Goal: Find specific page/section: Find specific page/section

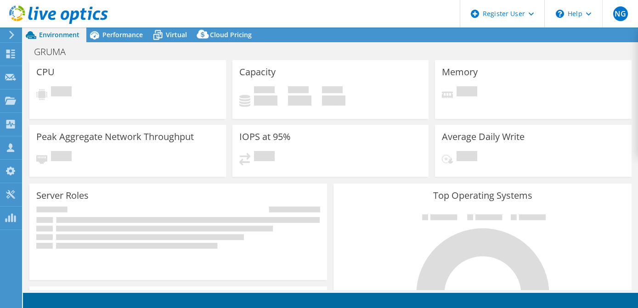
select select "USD"
select select "USWest"
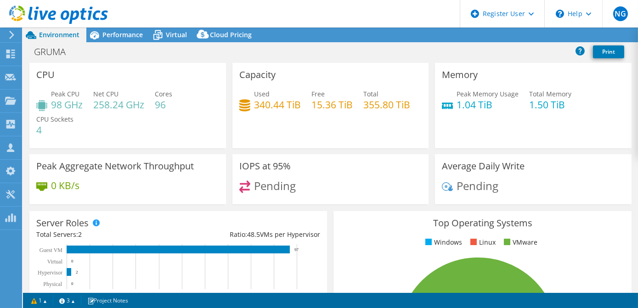
click at [8, 35] on div at bounding box center [10, 35] width 10 height 8
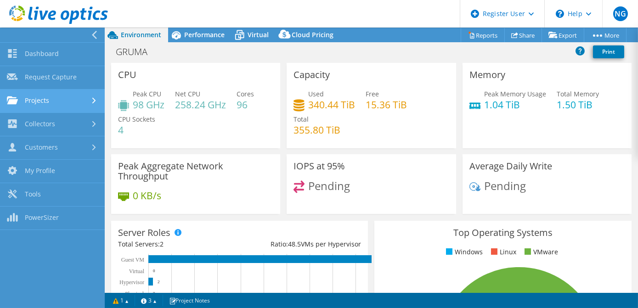
click at [44, 97] on link "Projects" at bounding box center [52, 101] width 105 height 23
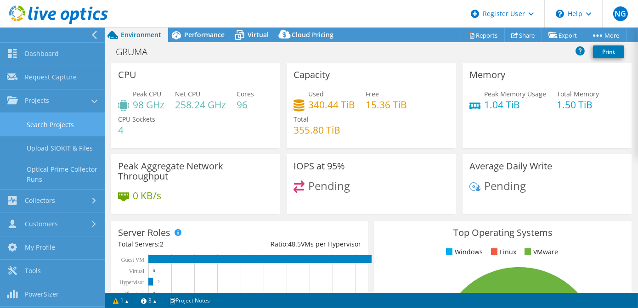
click at [63, 119] on link "Search Projects" at bounding box center [52, 124] width 105 height 23
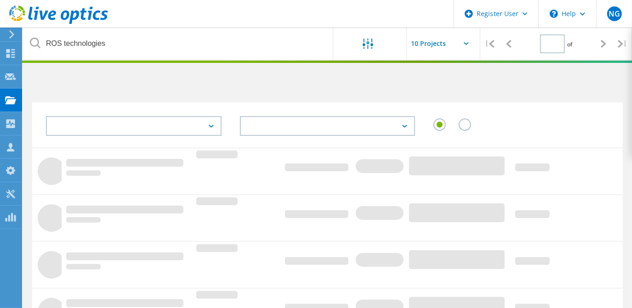
type input "1"
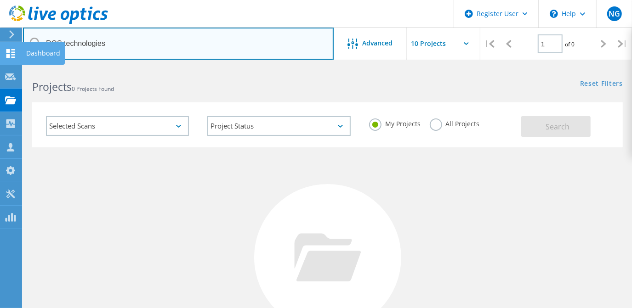
drag, startPoint x: 98, startPoint y: 43, endPoint x: 9, endPoint y: 43, distance: 89.6
click at [9, 67] on div "Register User \n Help Explore Helpful Articles Contact Support NG Dell User Nao…" at bounding box center [316, 245] width 632 height 356
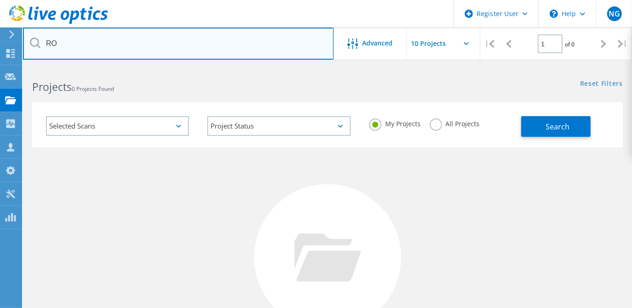
type input "R"
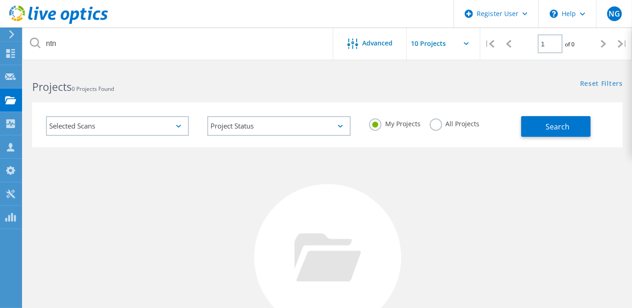
click at [437, 124] on label "All Projects" at bounding box center [454, 123] width 50 height 9
click at [0, 0] on input "All Projects" at bounding box center [0, 0] width 0 height 0
click at [520, 120] on div "My Projects All Projects" at bounding box center [440, 124] width 161 height 34
click at [535, 125] on button "Search" at bounding box center [555, 126] width 69 height 21
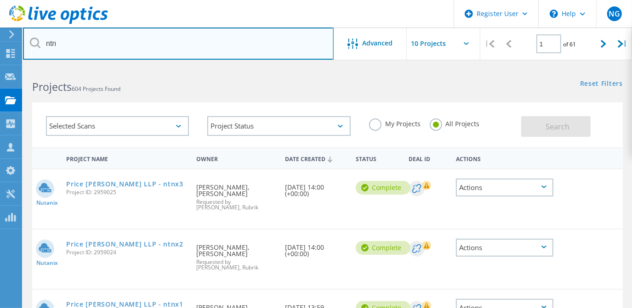
drag, startPoint x: 100, startPoint y: 52, endPoint x: 30, endPoint y: 37, distance: 71.1
click at [30, 37] on input "ntn" at bounding box center [178, 44] width 311 height 32
type input "anbmntn"
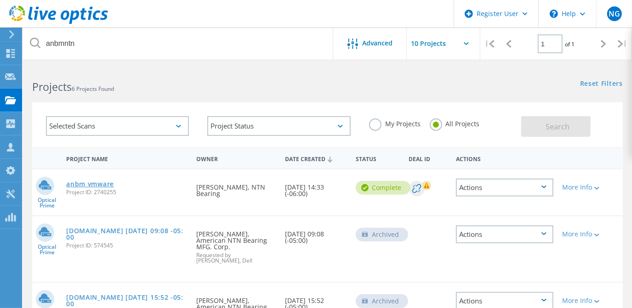
click at [107, 182] on link "anbm vmware" at bounding box center [90, 184] width 48 height 6
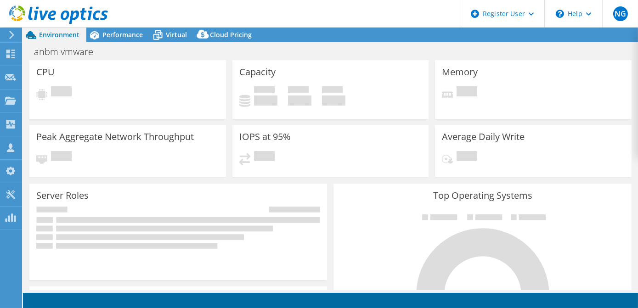
select select "USD"
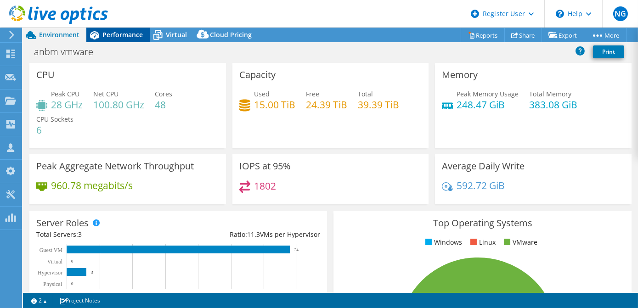
click at [115, 32] on span "Performance" at bounding box center [122, 34] width 40 height 9
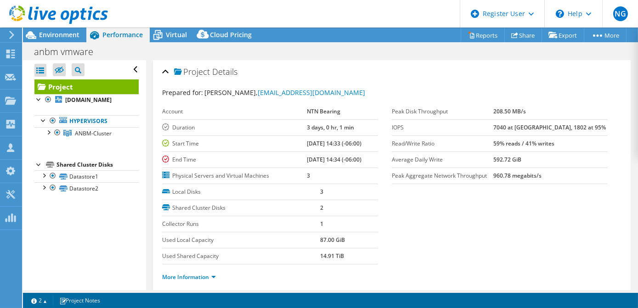
scroll to position [125, 0]
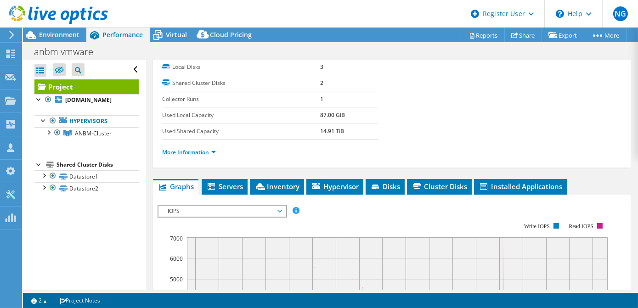
click at [210, 149] on link "More Information" at bounding box center [189, 152] width 54 height 8
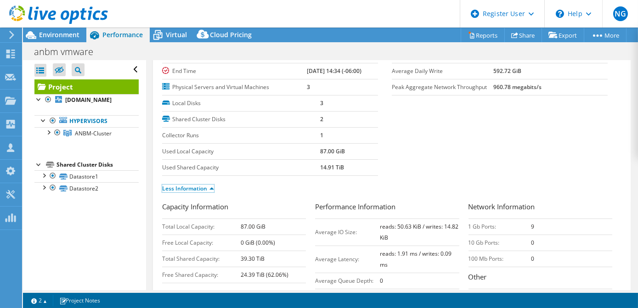
scroll to position [0, 0]
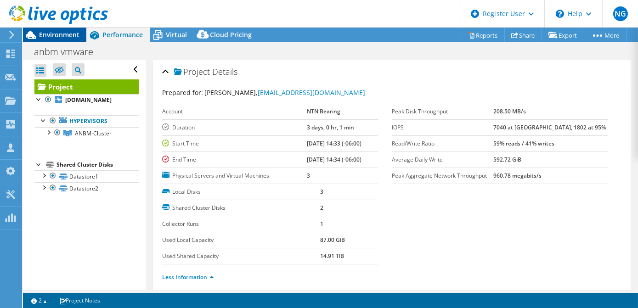
click at [64, 36] on span "Environment" at bounding box center [59, 34] width 40 height 9
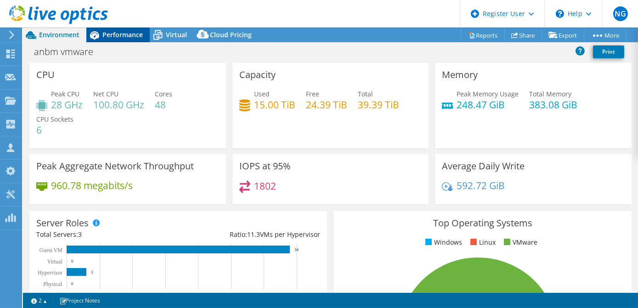
click at [140, 39] on span "Performance" at bounding box center [122, 34] width 40 height 9
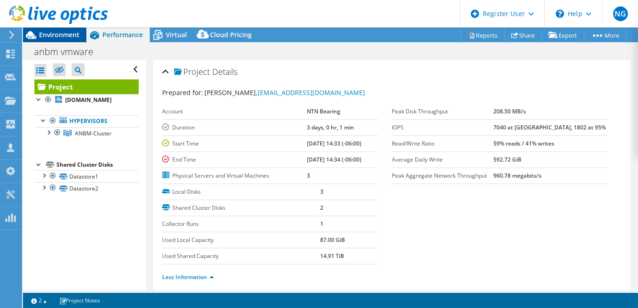
click at [59, 39] on span "Environment" at bounding box center [59, 34] width 40 height 9
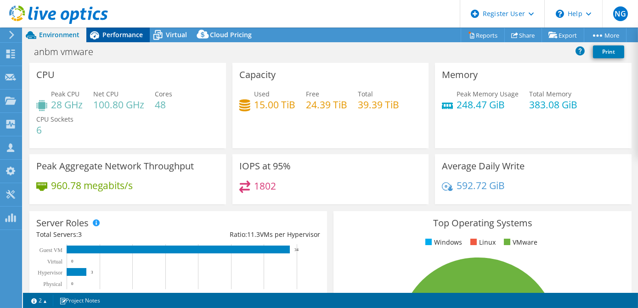
click at [137, 37] on span "Performance" at bounding box center [122, 34] width 40 height 9
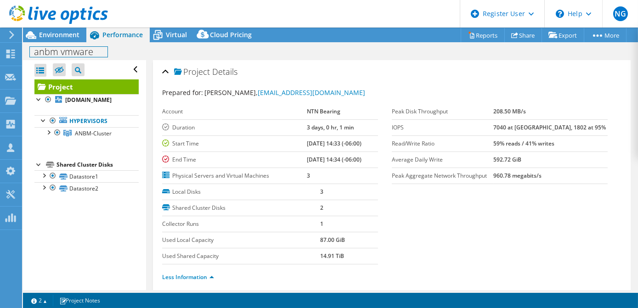
click at [56, 42] on div "anbm vmware Print" at bounding box center [330, 51] width 615 height 18
click at [56, 39] on span "Environment" at bounding box center [59, 34] width 40 height 9
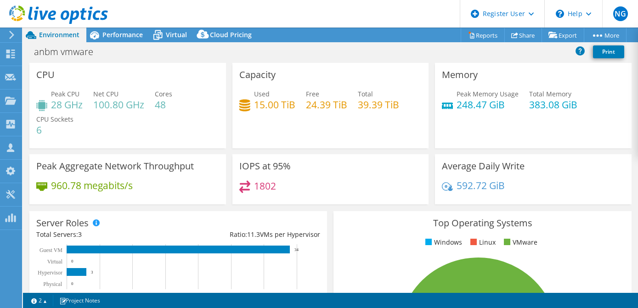
select select "USD"
click at [106, 42] on div "Performance" at bounding box center [117, 35] width 63 height 15
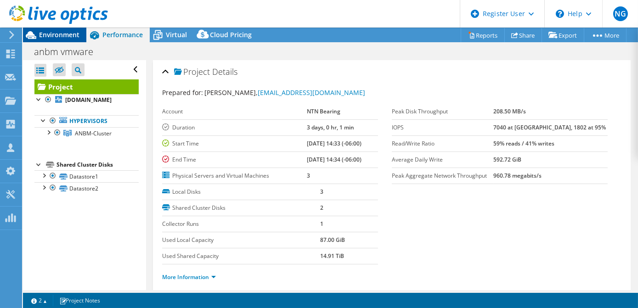
click at [72, 32] on span "Environment" at bounding box center [59, 34] width 40 height 9
